Goal: Task Accomplishment & Management: Manage account settings

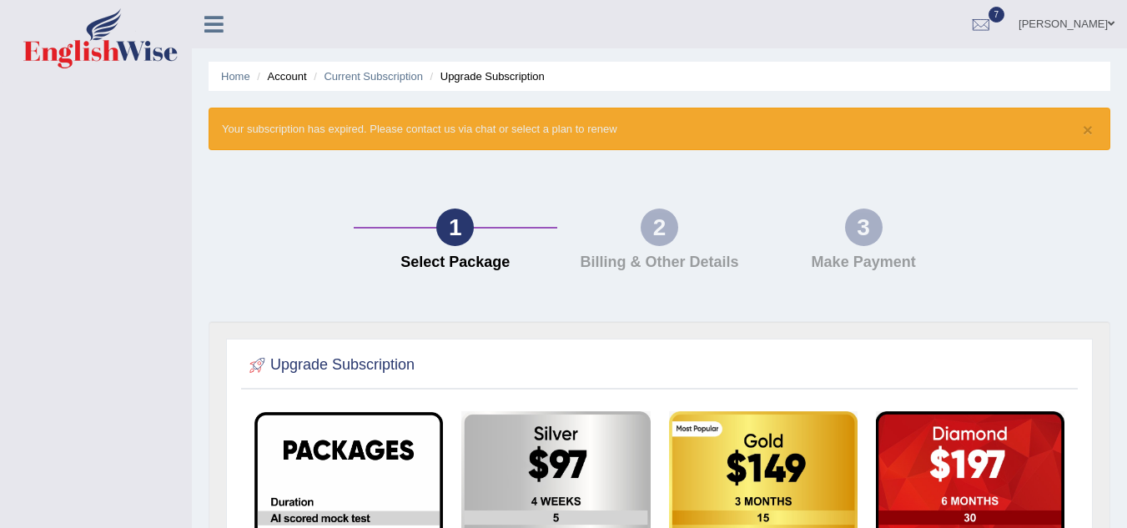
click at [198, 16] on link at bounding box center [214, 22] width 44 height 25
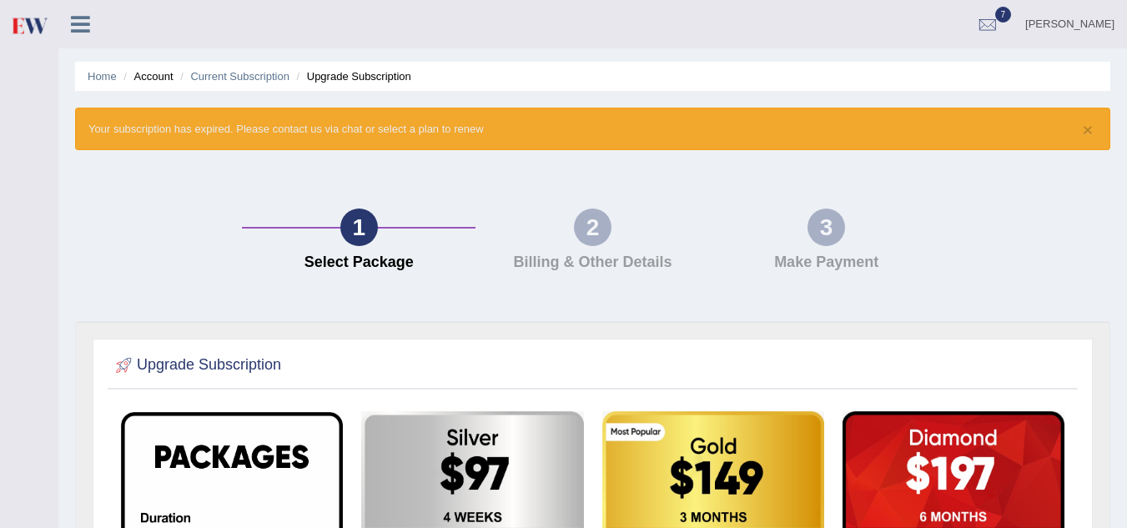
click at [107, 69] on li "Home" at bounding box center [102, 76] width 29 height 16
click at [102, 73] on link "Home" at bounding box center [102, 76] width 29 height 13
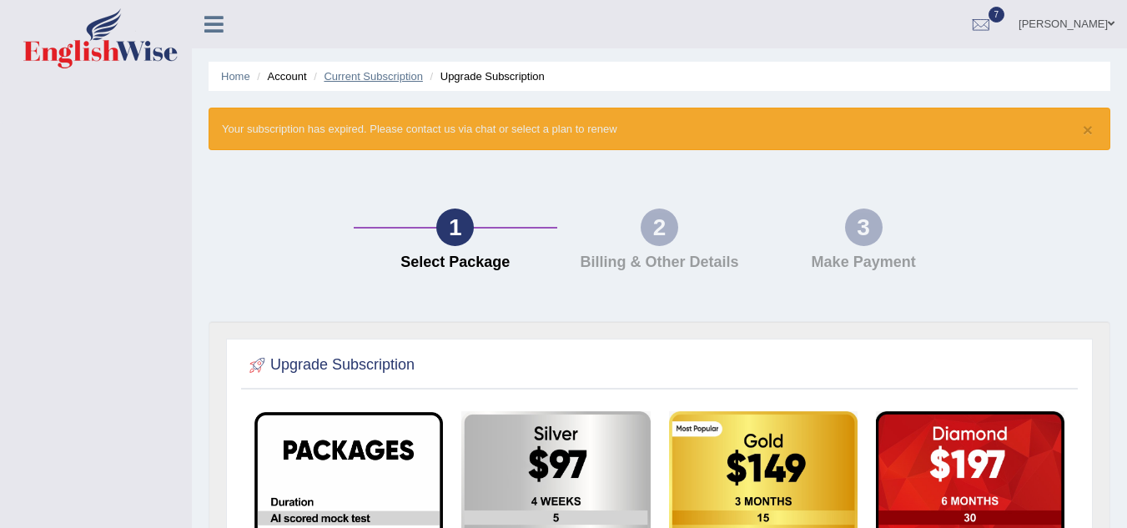
click at [348, 76] on link "Current Subscription" at bounding box center [373, 76] width 99 height 13
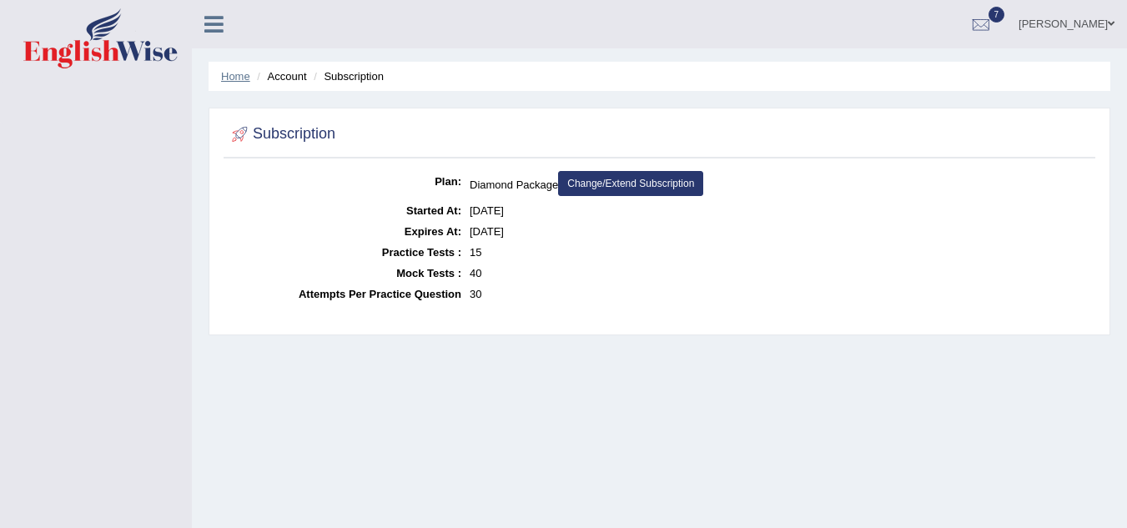
click at [234, 70] on link "Home" at bounding box center [235, 76] width 29 height 13
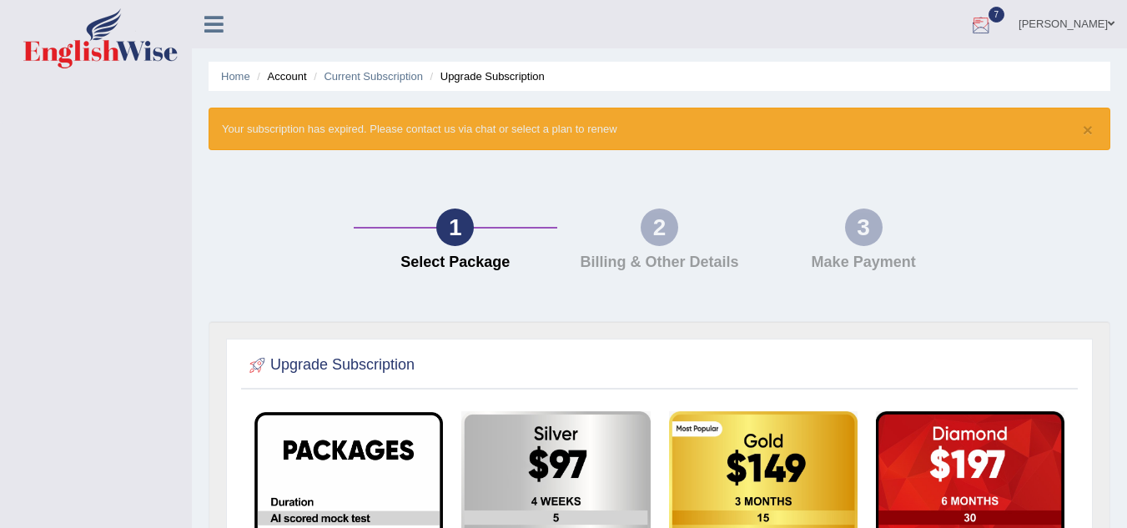
click at [994, 27] on div at bounding box center [981, 25] width 25 height 25
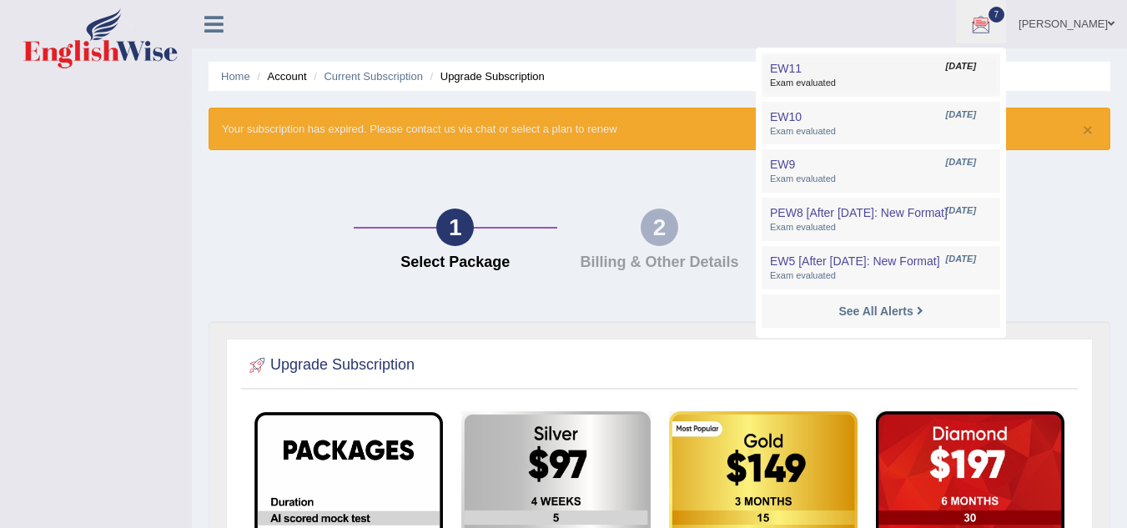
click at [931, 80] on span "Exam evaluated" at bounding box center [881, 83] width 222 height 13
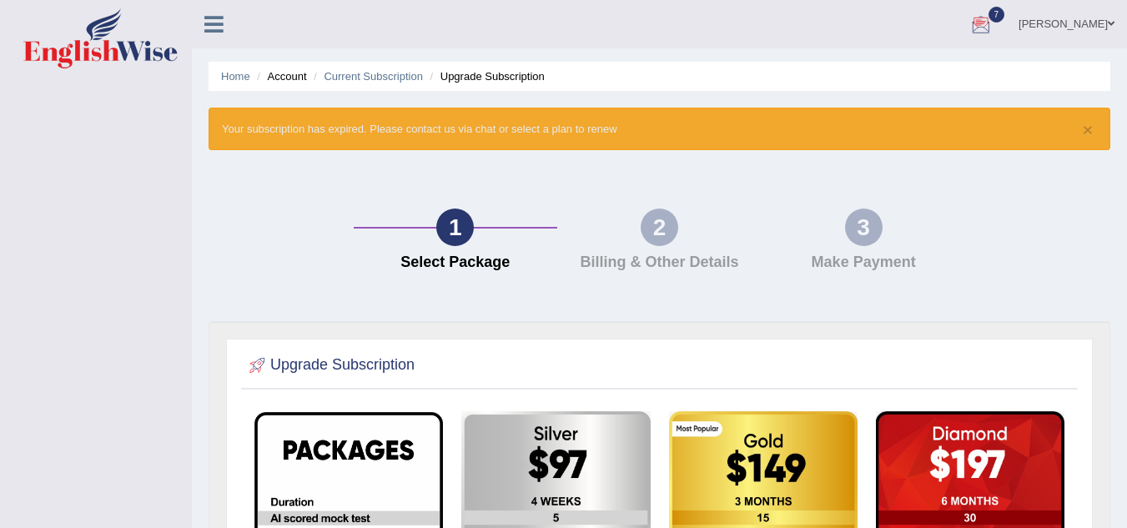
click at [994, 27] on div at bounding box center [981, 25] width 25 height 25
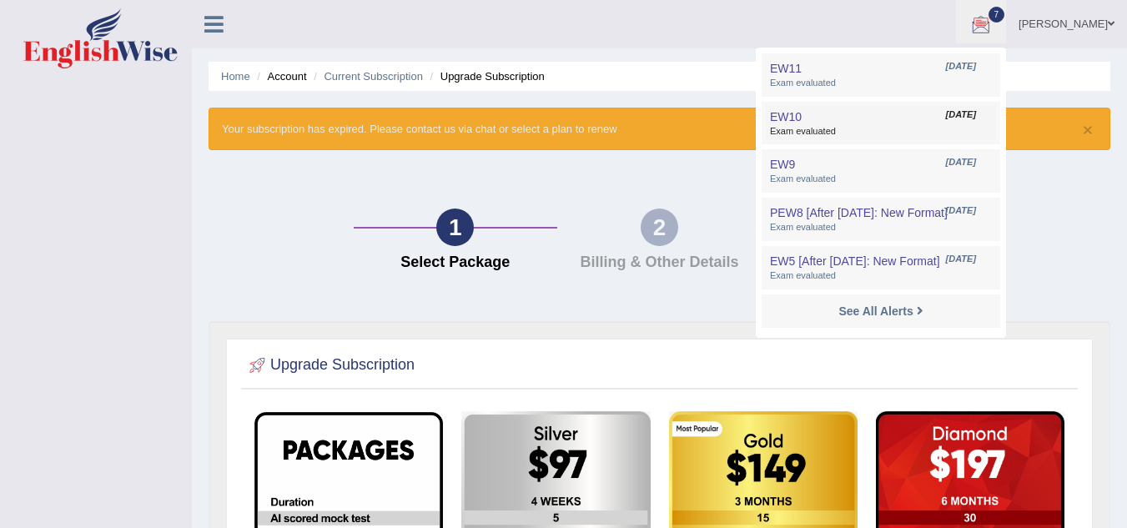
click at [953, 108] on span "[DATE]" at bounding box center [961, 114] width 30 height 13
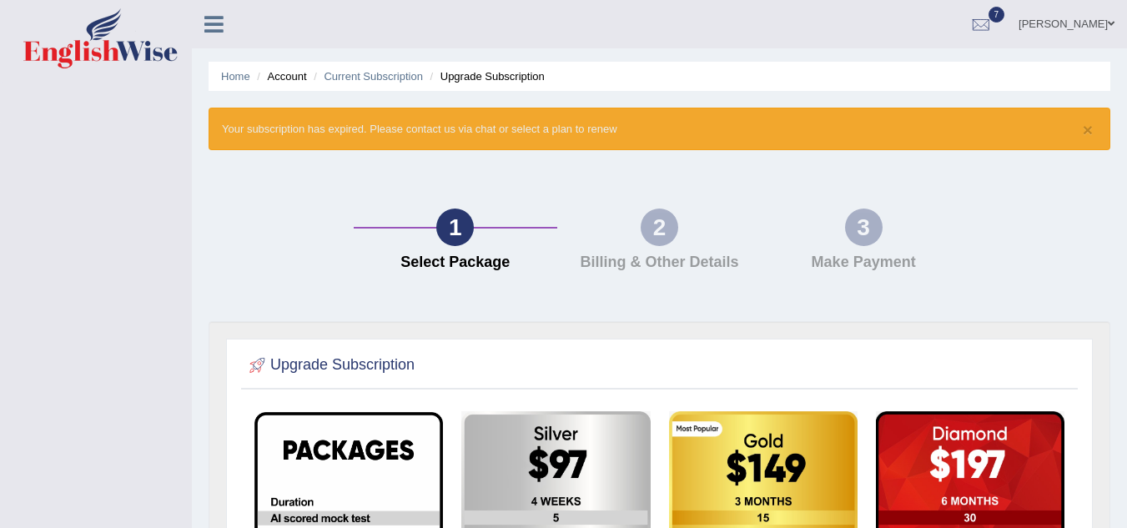
click at [886, 222] on div "3 Make Payment" at bounding box center [864, 244] width 204 height 71
click at [385, 73] on link "Current Subscription" at bounding box center [373, 76] width 99 height 13
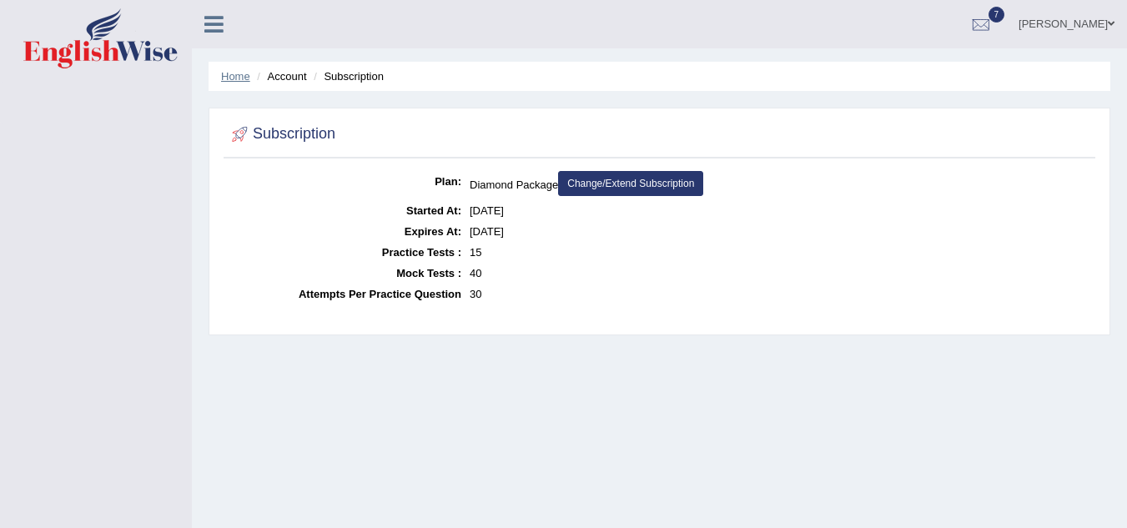
click at [241, 76] on link "Home" at bounding box center [235, 76] width 29 height 13
